Goal: Information Seeking & Learning: Find specific fact

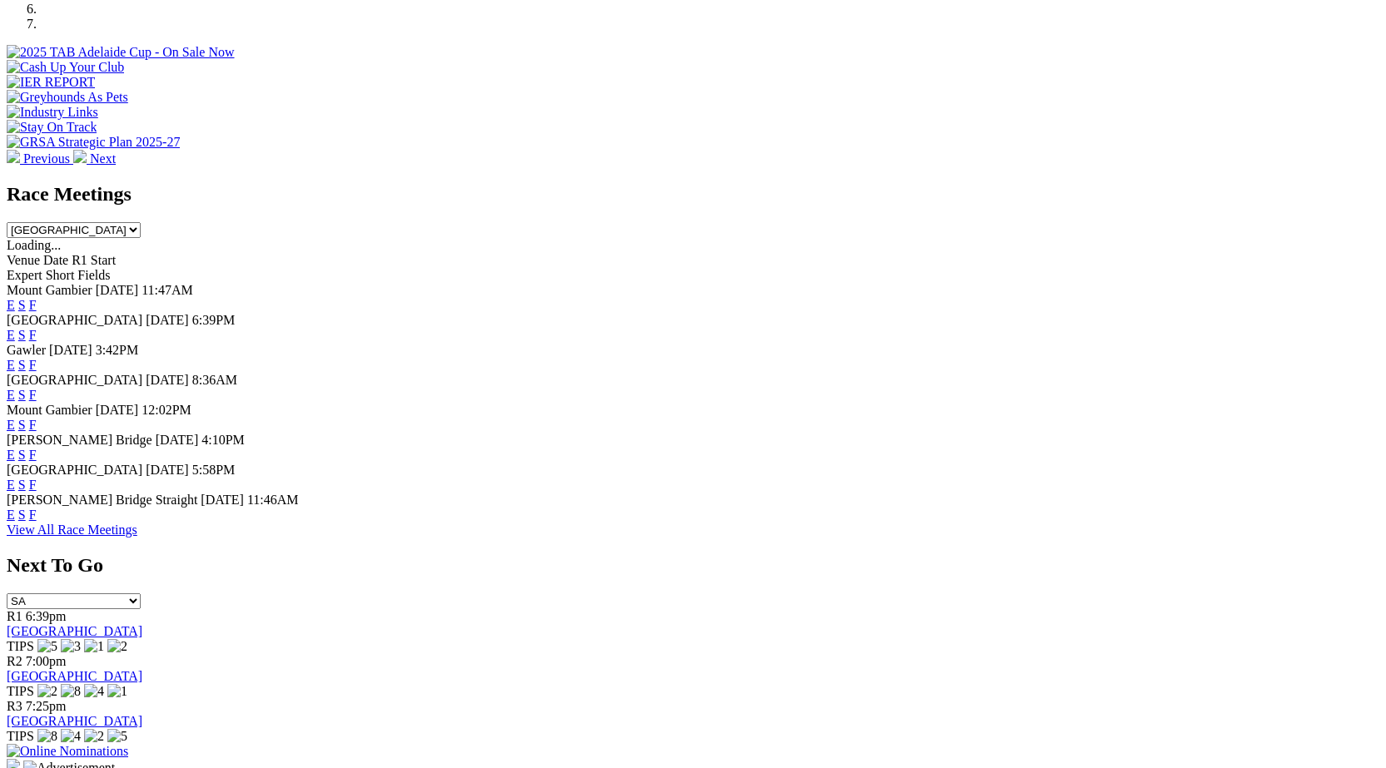
scroll to position [609, 0]
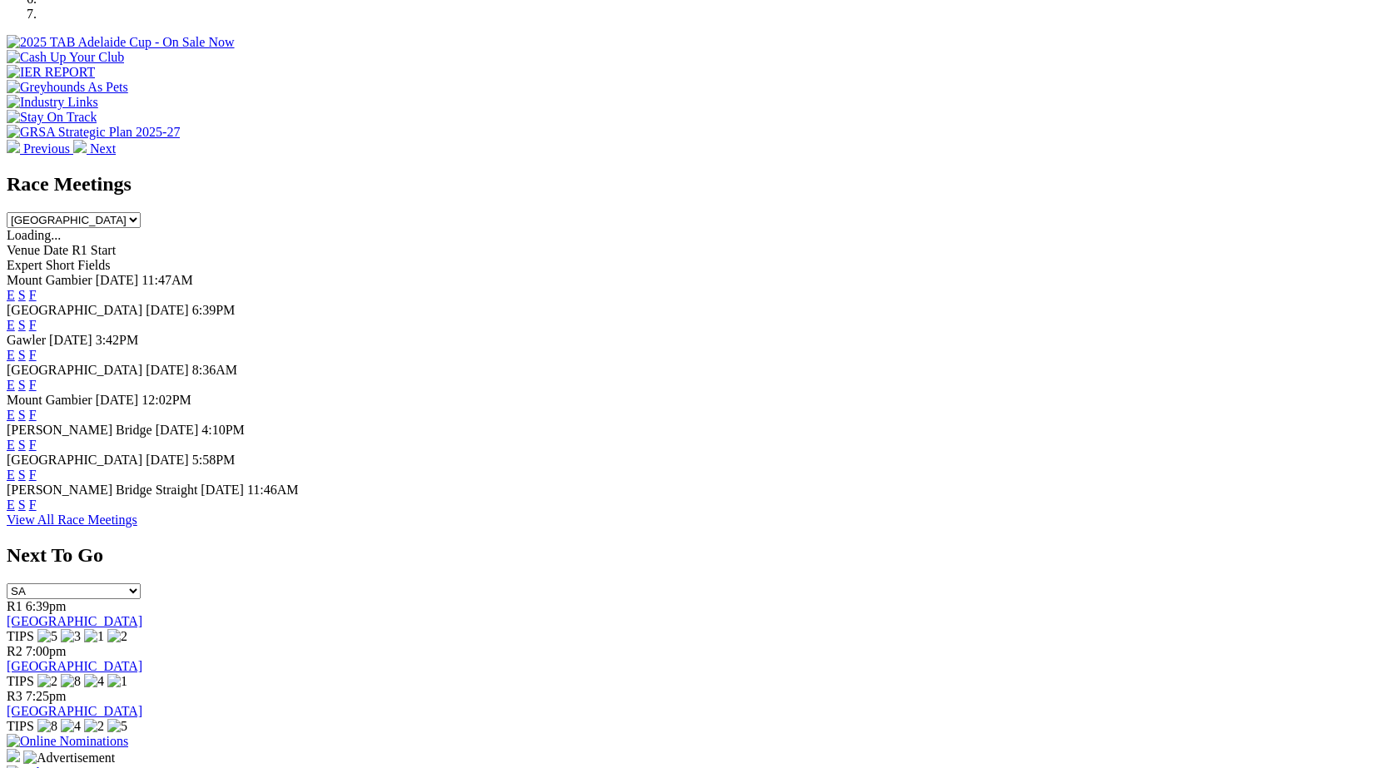
click at [37, 348] on link "F" at bounding box center [32, 355] width 7 height 14
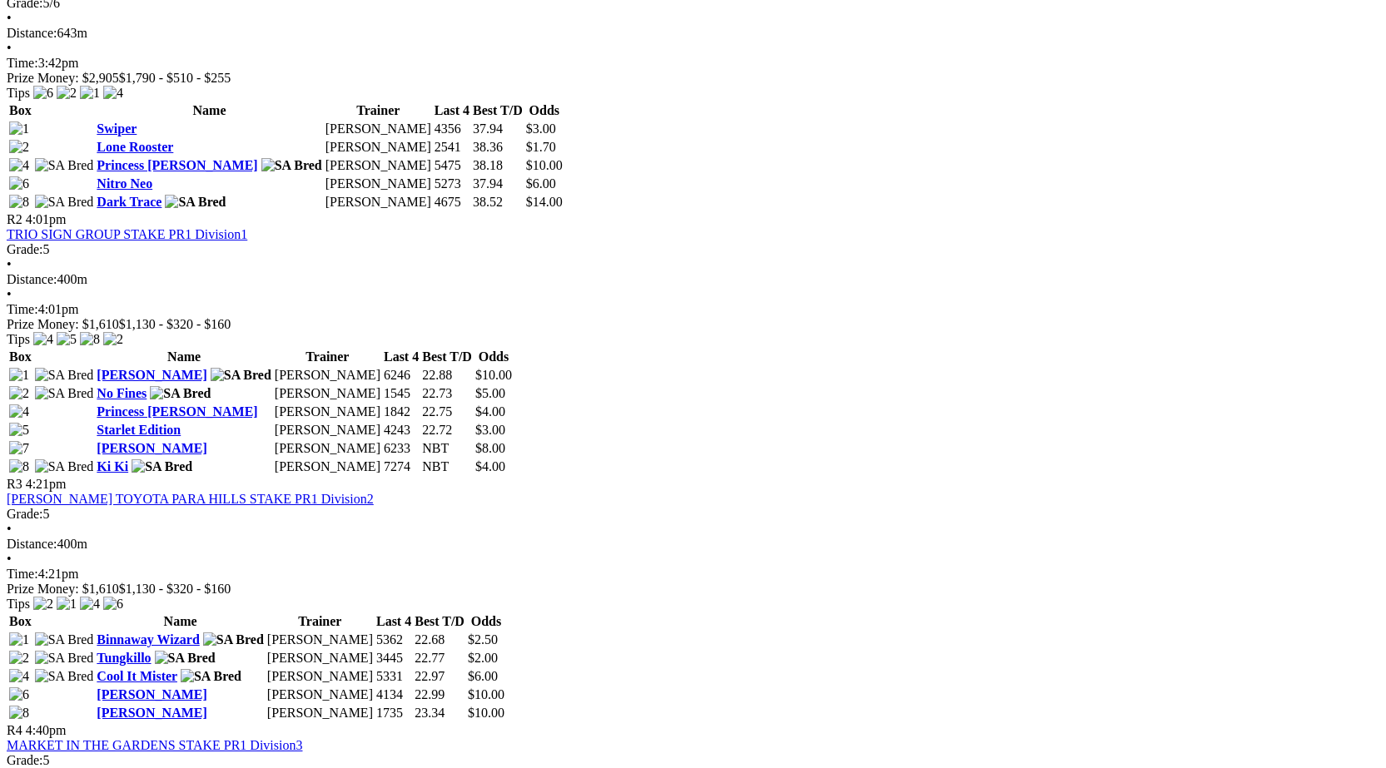
scroll to position [877, 0]
